Goal: Information Seeking & Learning: Check status

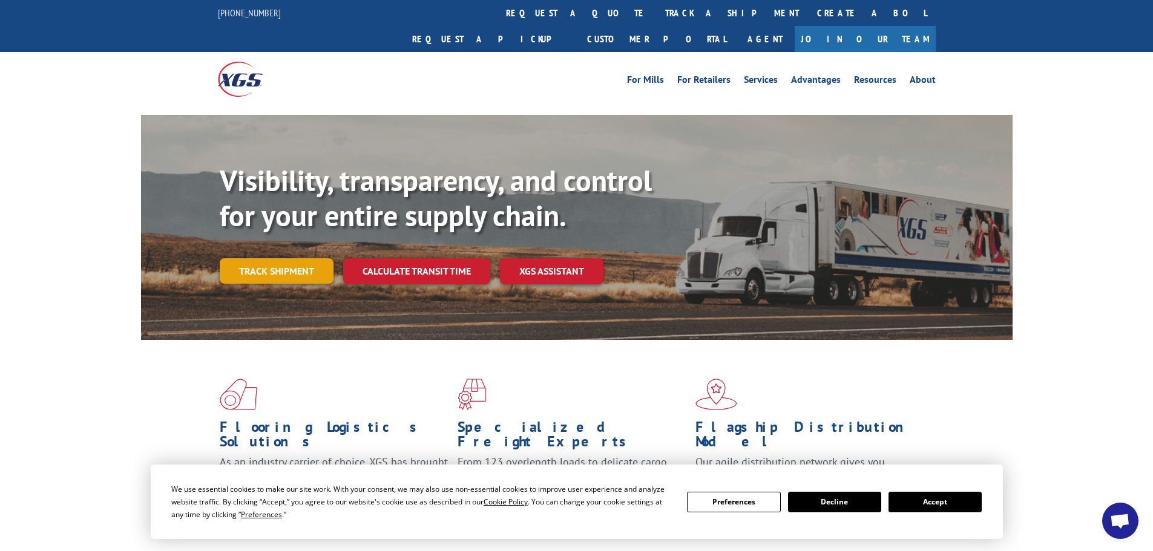
click at [278, 258] on link "Track shipment" at bounding box center [277, 270] width 114 height 25
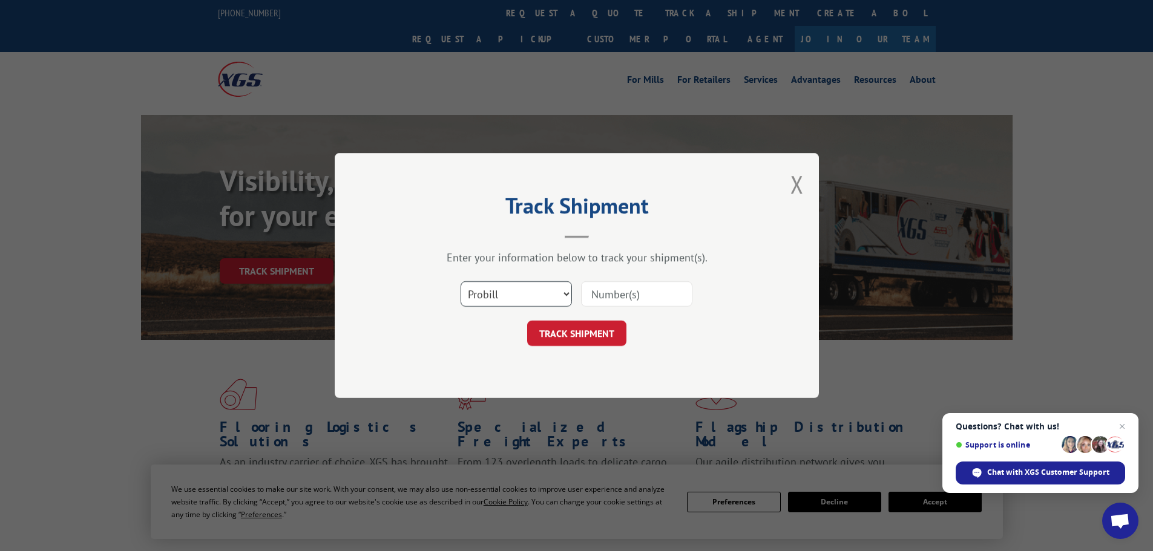
click at [522, 300] on select "Select category... Probill BOL PO" at bounding box center [515, 293] width 111 height 25
select select "bol"
click at [460, 281] on select "Select category... Probill BOL PO" at bounding box center [515, 293] width 111 height 25
click at [589, 295] on input at bounding box center [636, 293] width 111 height 25
paste input "6013220"
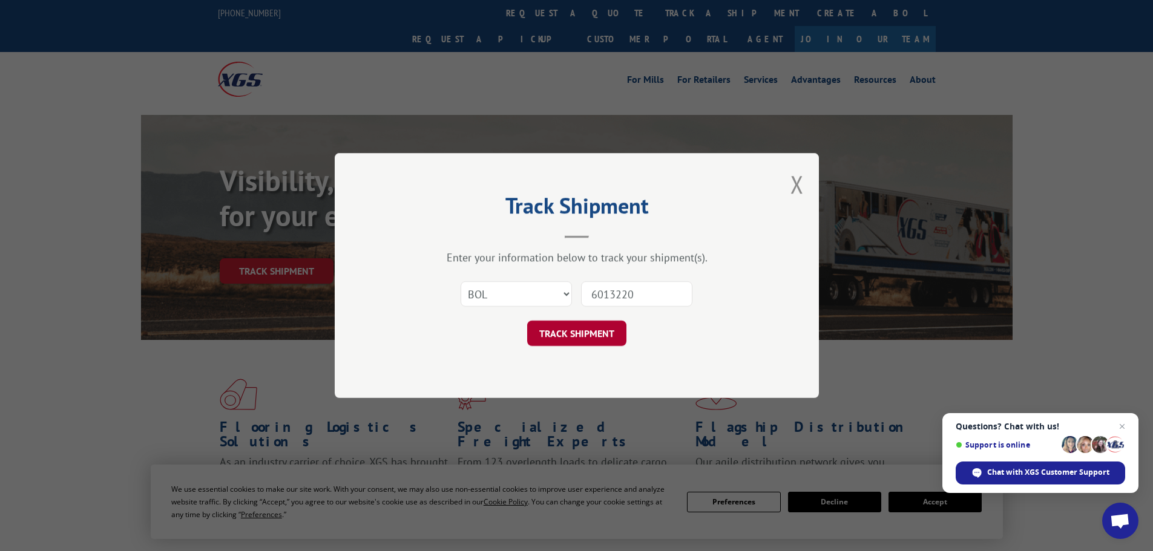
type input "6013220"
click at [571, 338] on button "TRACK SHIPMENT" at bounding box center [576, 333] width 99 height 25
